Goal: Task Accomplishment & Management: Manage account settings

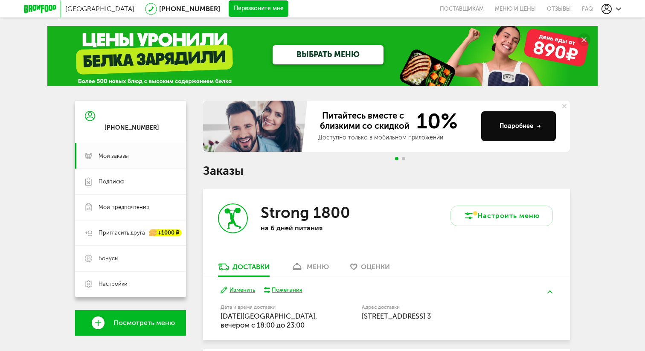
click at [372, 261] on div "Strong 1800 на 6 дней питания" at bounding box center [294, 225] width 183 height 74
click at [372, 264] on span "Оценки" at bounding box center [375, 267] width 29 height 8
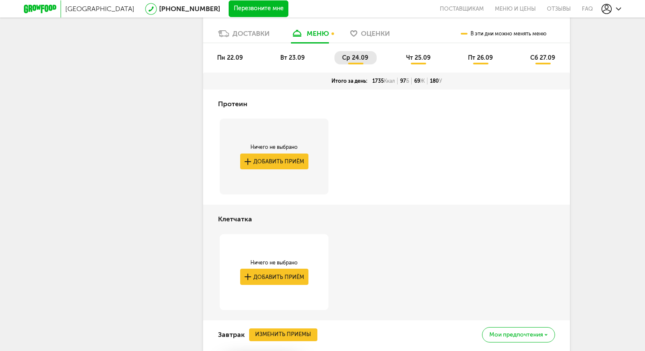
scroll to position [375, 0]
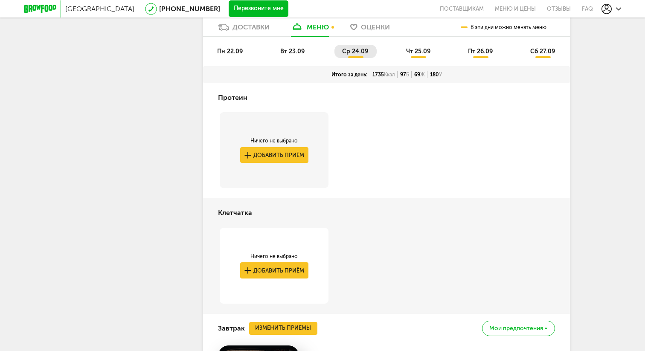
click at [282, 52] on span "вт 23.09" at bounding box center [292, 51] width 24 height 7
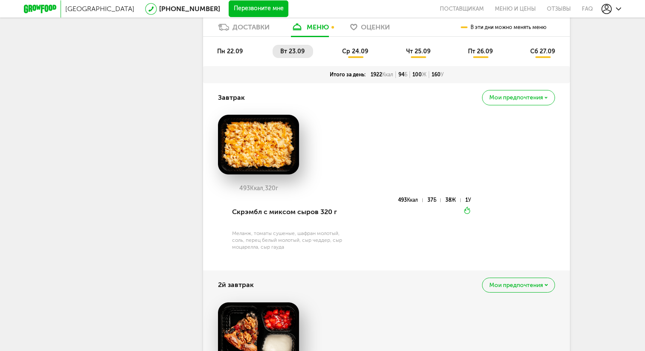
click at [372, 30] on span "Оценки" at bounding box center [375, 27] width 29 height 8
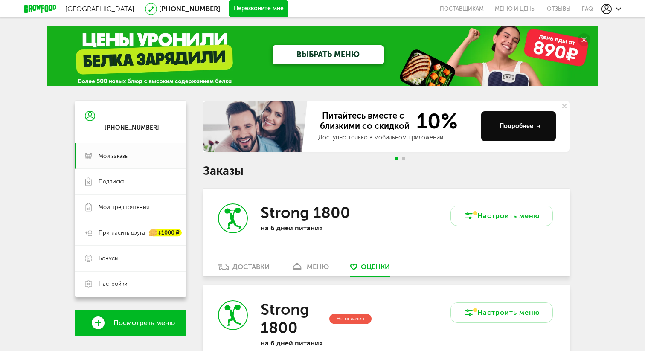
click at [234, 272] on link "Доставки" at bounding box center [244, 269] width 60 height 14
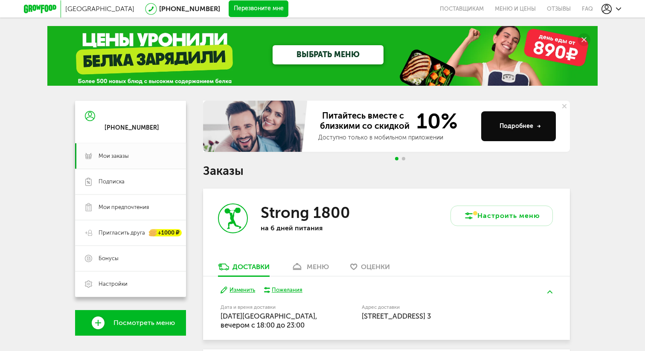
click at [362, 264] on span "Оценки" at bounding box center [375, 267] width 29 height 8
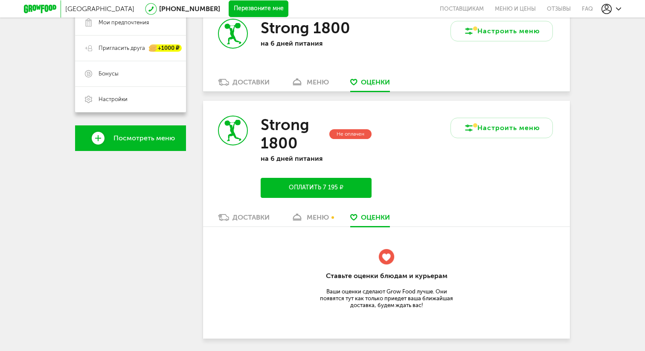
scroll to position [185, 0]
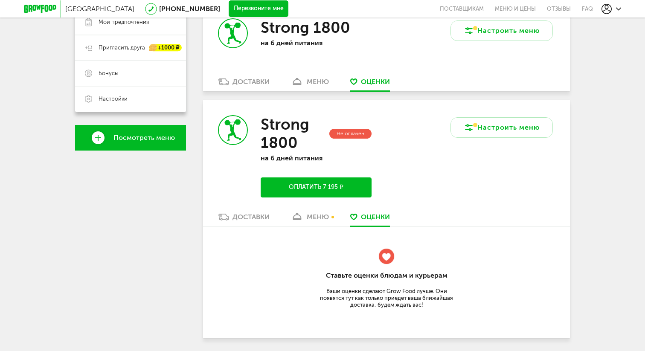
click at [307, 80] on div "меню" at bounding box center [318, 82] width 22 height 8
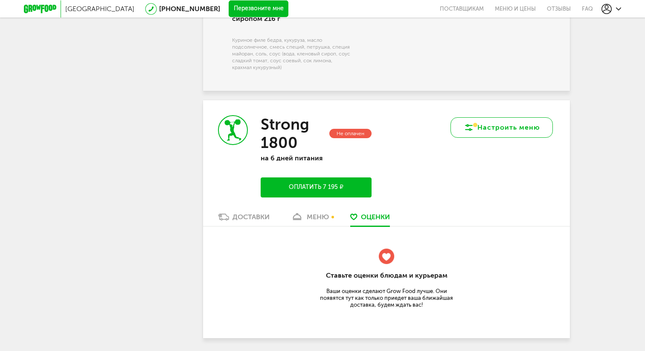
scroll to position [1288, 0]
click at [481, 125] on button "Настроить меню" at bounding box center [501, 127] width 102 height 20
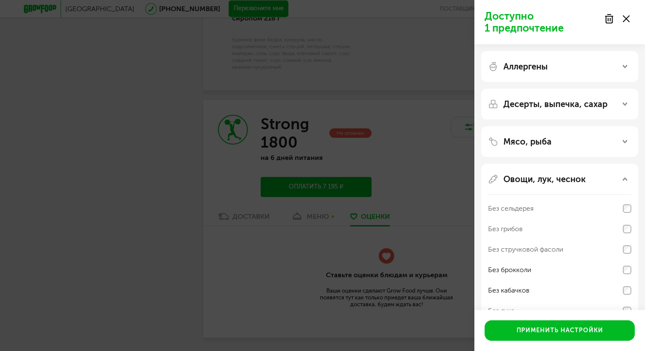
click at [417, 149] on div "Доступно 1 предпочтение Аллергены Десерты, выпечка, сахар Мясо, рыба Овощи, лук…" at bounding box center [322, 175] width 645 height 351
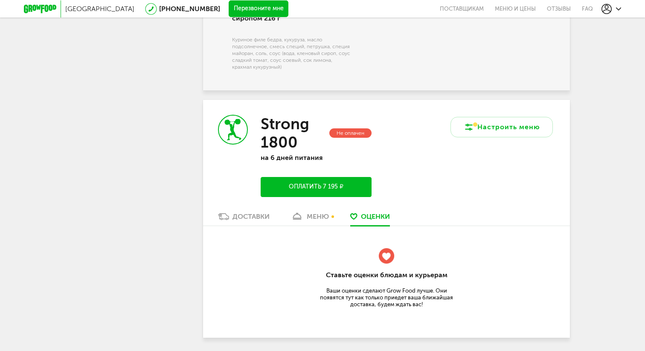
click at [328, 214] on div "меню" at bounding box center [318, 216] width 22 height 8
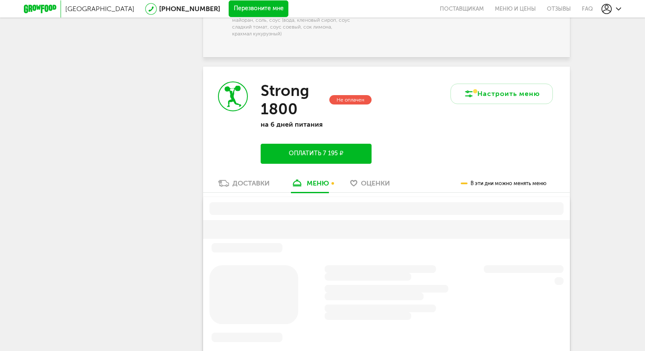
scroll to position [1364, 0]
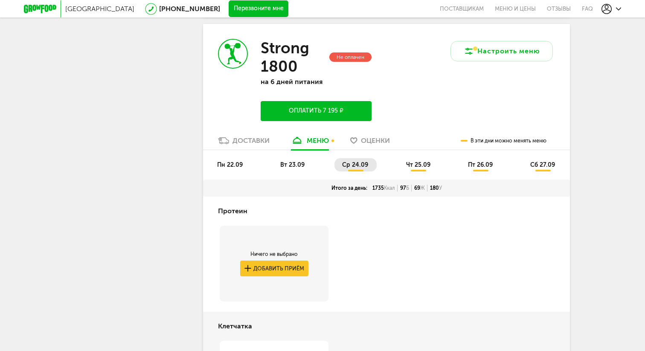
click at [241, 164] on span "пн 22.09" at bounding box center [230, 164] width 26 height 7
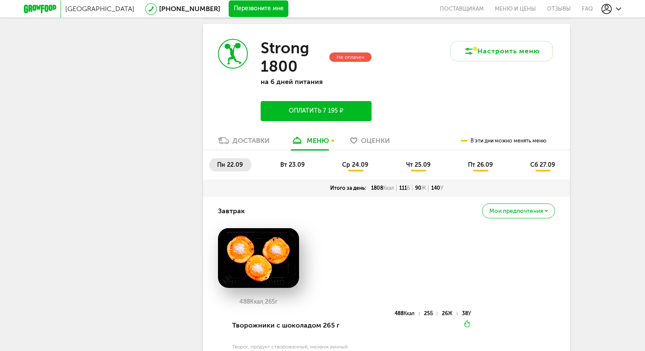
click at [288, 158] on li "вт 23.09" at bounding box center [292, 164] width 41 height 13
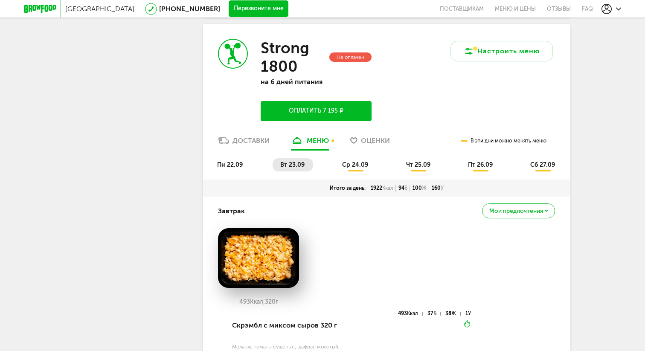
click at [365, 162] on span "ср 24.09" at bounding box center [355, 164] width 26 height 7
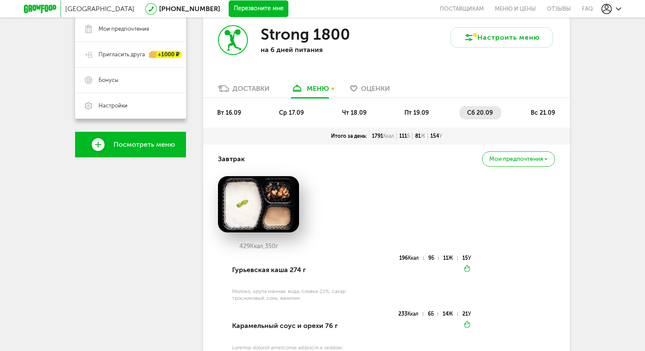
scroll to position [182, 0]
